Goal: Navigation & Orientation: Find specific page/section

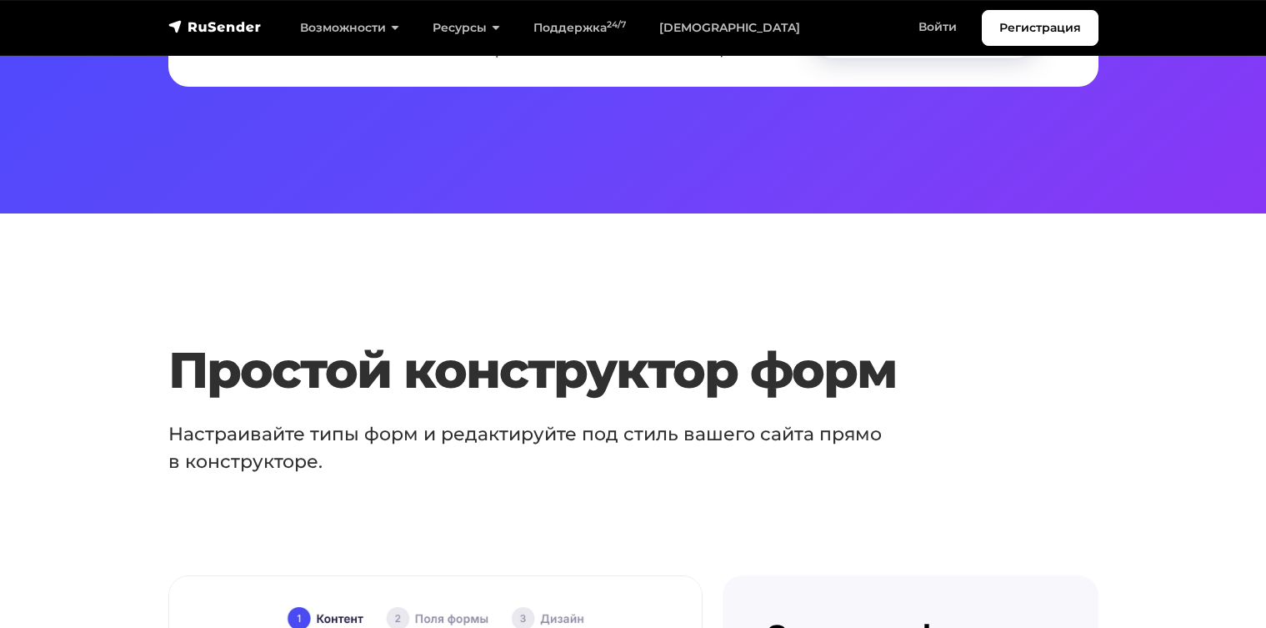
scroll to position [843, 0]
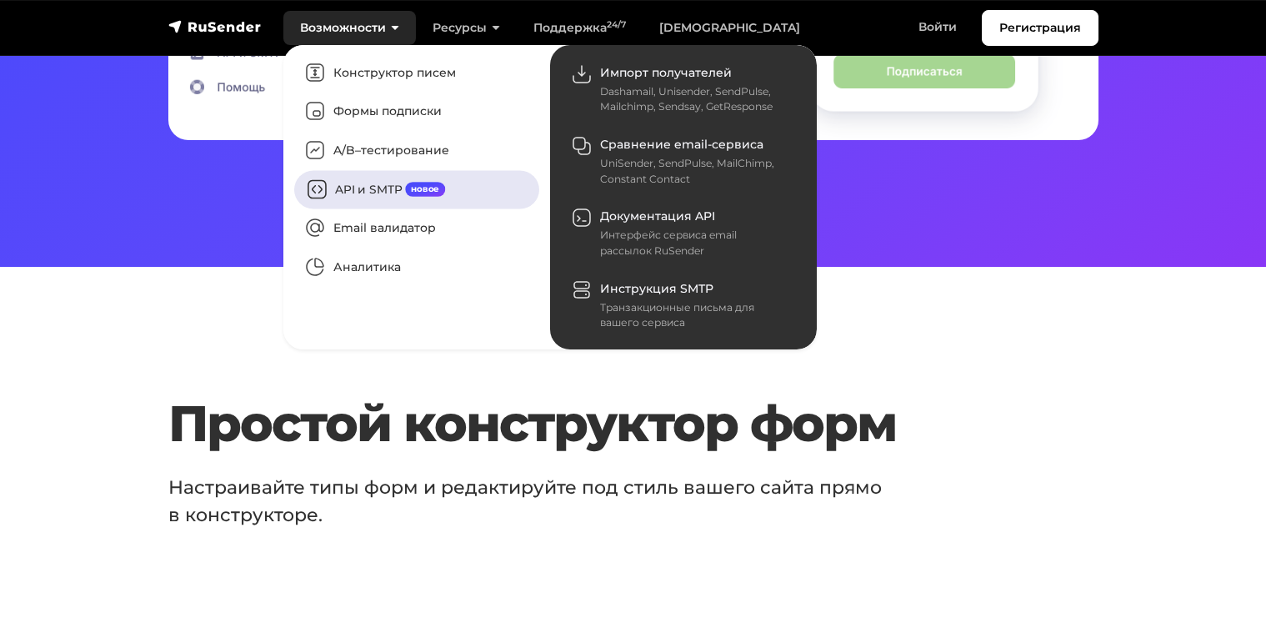
click at [363, 175] on link "API и SMTP новое" at bounding box center [416, 189] width 245 height 38
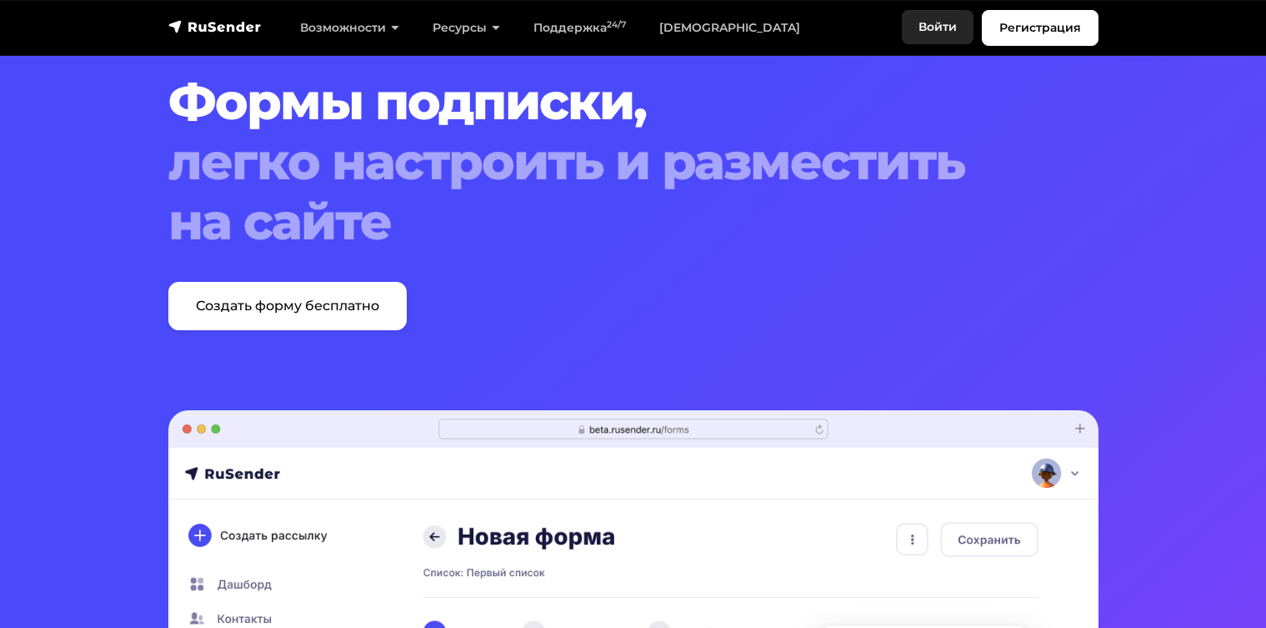
scroll to position [46, 0]
